Goal: Task Accomplishment & Management: Manage account settings

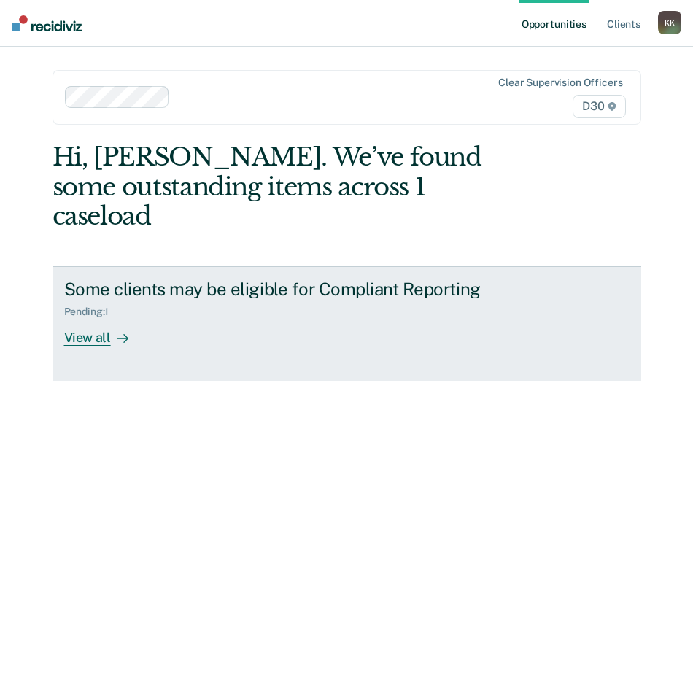
click at [111, 330] on div at bounding box center [120, 338] width 18 height 17
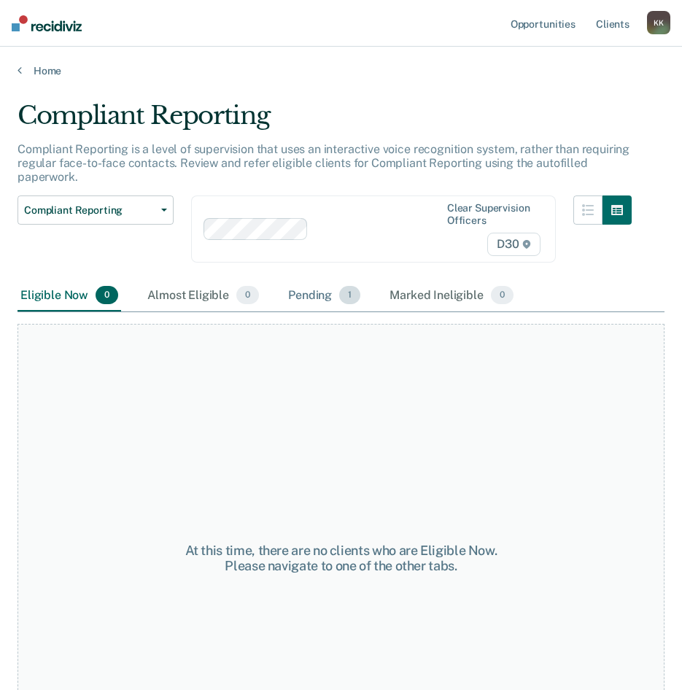
click at [311, 299] on div "Pending 1" at bounding box center [324, 296] width 78 height 32
